Goal: Task Accomplishment & Management: Manage account settings

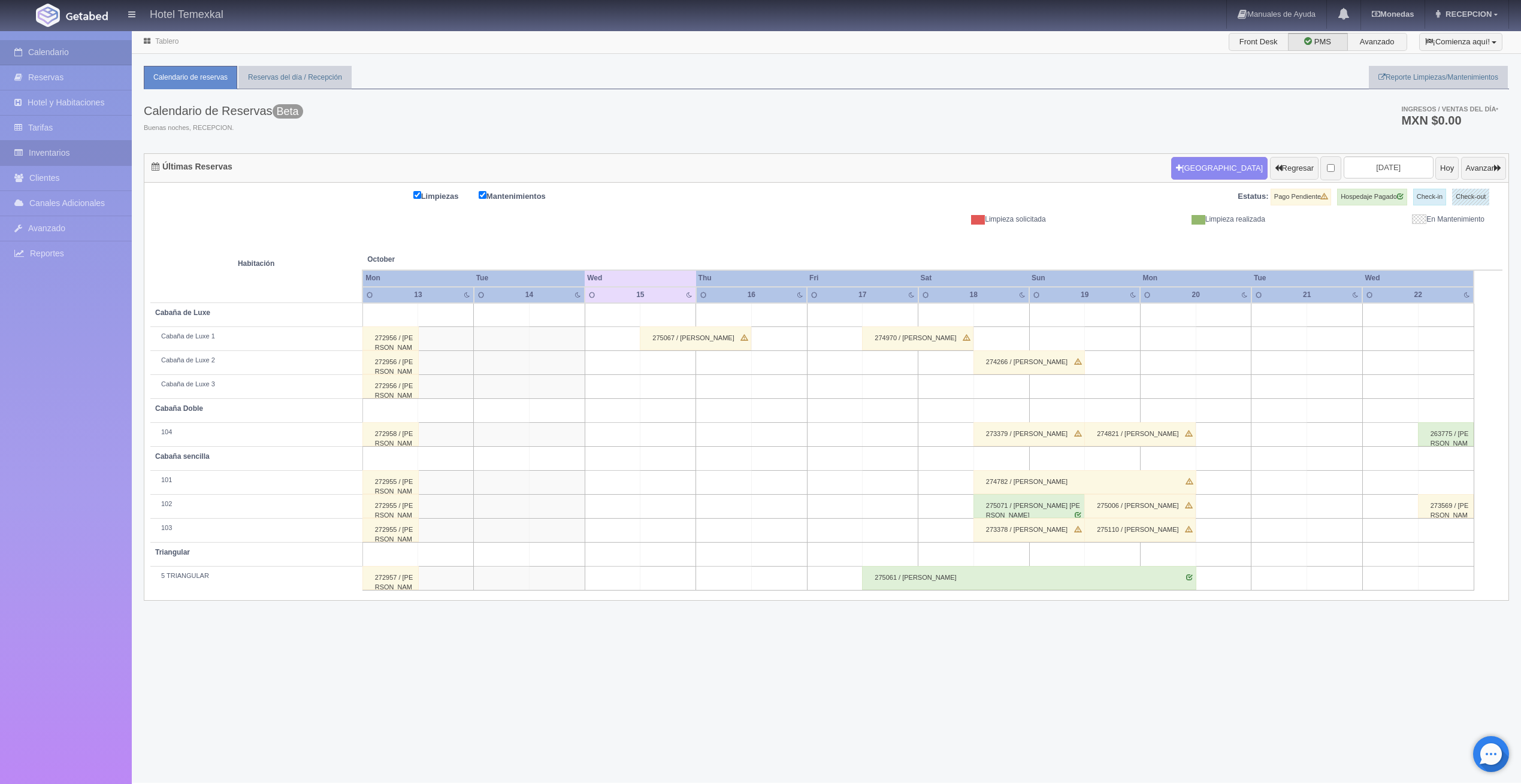
click at [74, 148] on link "Inventarios" at bounding box center [65, 153] width 132 height 24
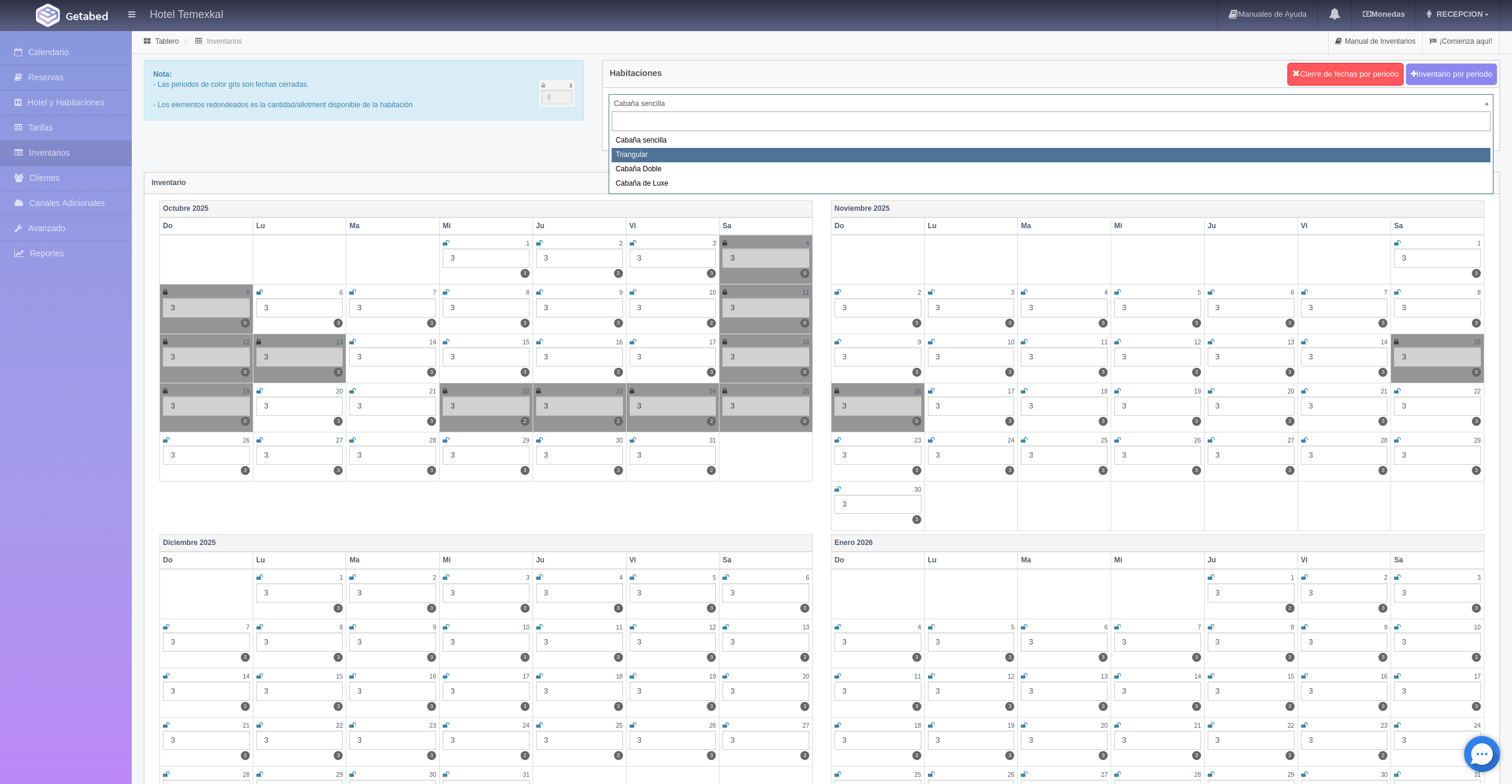
select select "2119"
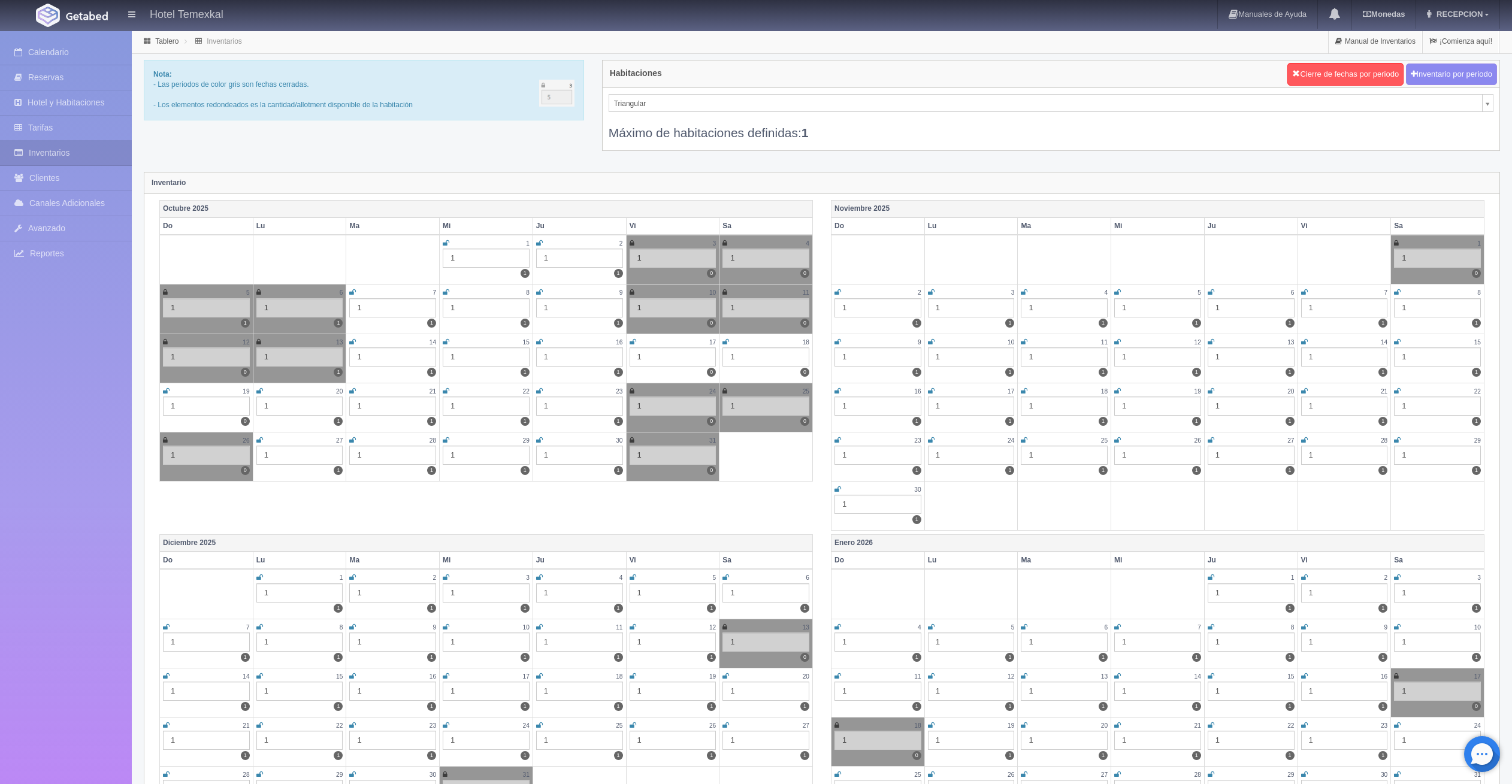
click at [1301, 439] on icon at bounding box center [1304, 441] width 7 height 7
click at [1398, 438] on icon at bounding box center [1396, 441] width 7 height 7
click at [836, 491] on icon at bounding box center [837, 489] width 7 height 7
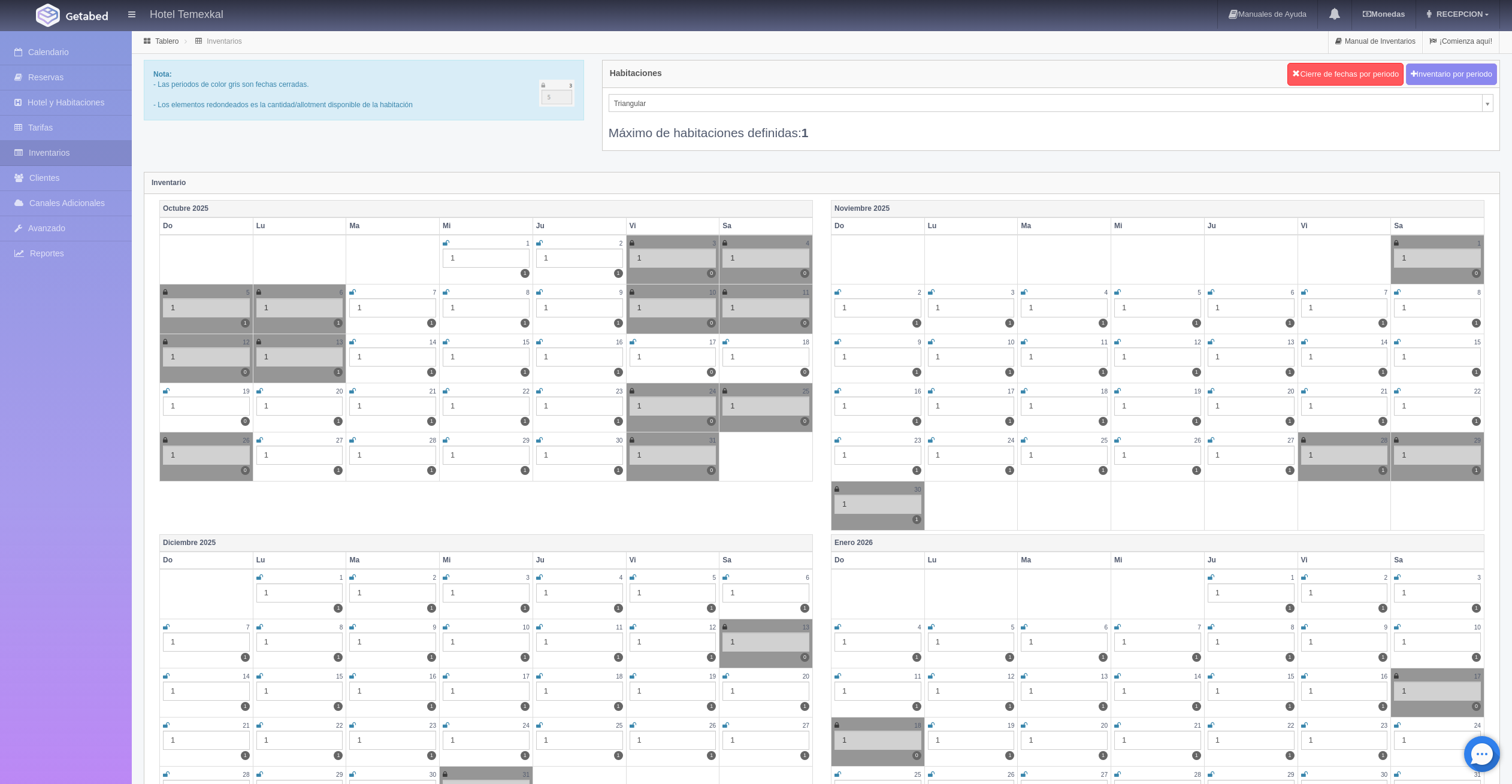
click at [725, 342] on icon at bounding box center [725, 343] width 7 height 7
click at [631, 339] on icon at bounding box center [632, 343] width 7 height 7
click at [166, 387] on icon at bounding box center [166, 391] width 7 height 7
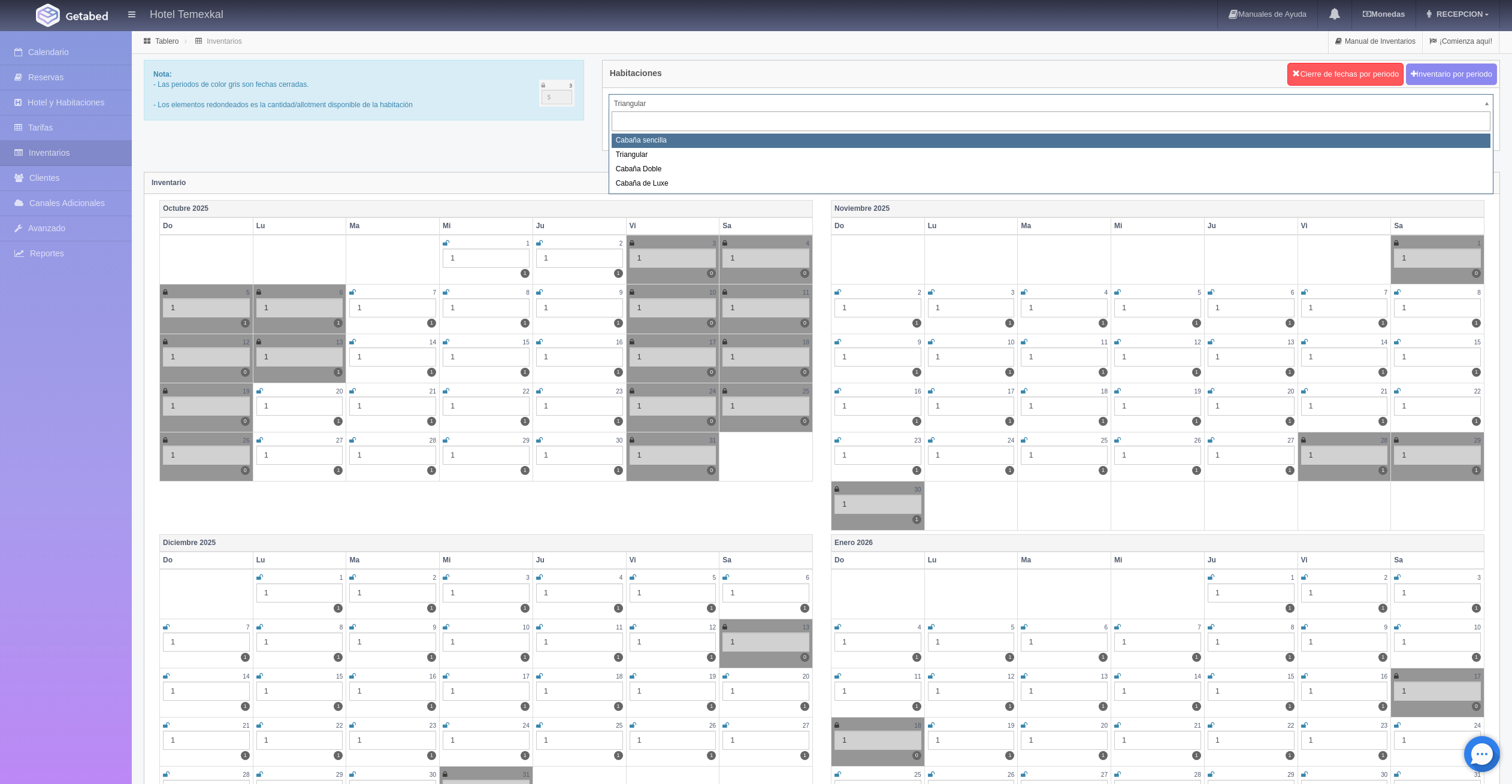
select select "2118"
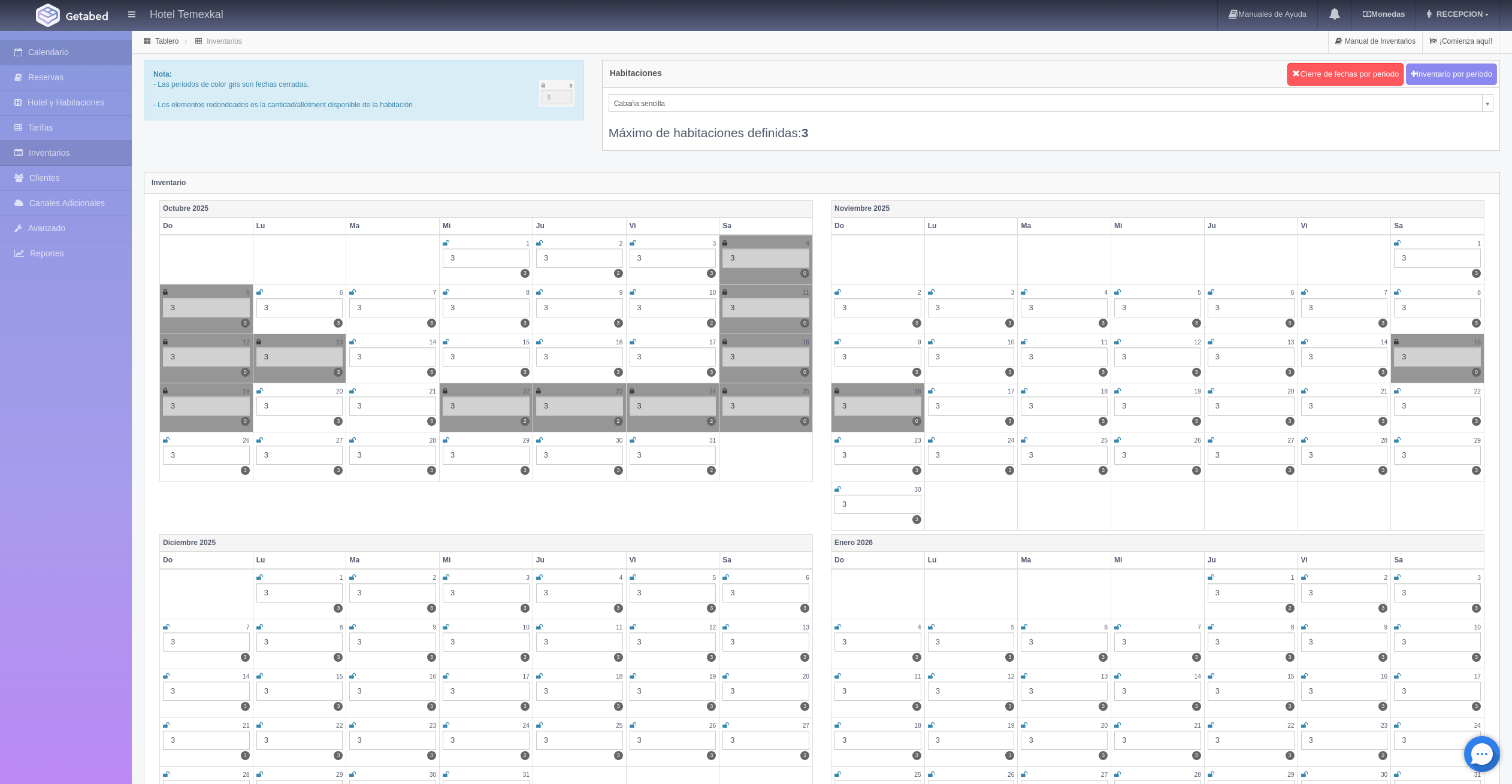
click at [83, 49] on link "Calendario" at bounding box center [65, 52] width 132 height 24
